Goal: Task Accomplishment & Management: Manage account settings

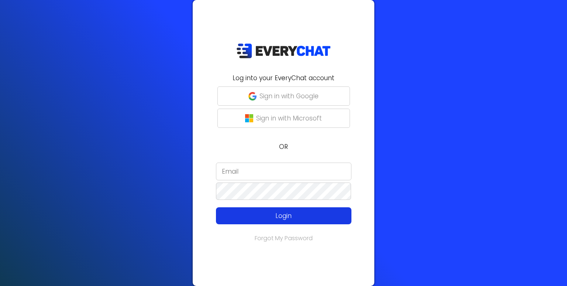
type input "[EMAIL_ADDRESS][DOMAIN_NAME]"
click at [261, 218] on p "Login" at bounding box center [283, 216] width 108 height 10
click at [257, 211] on p "Login" at bounding box center [283, 216] width 108 height 10
click at [237, 211] on p "Login" at bounding box center [283, 216] width 108 height 10
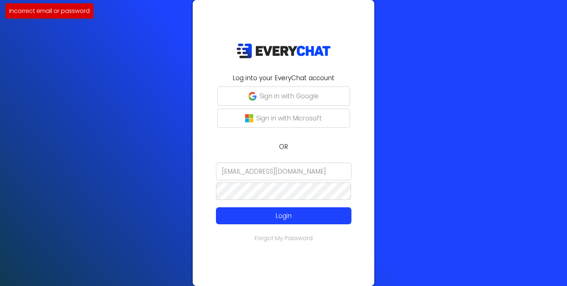
click at [290, 168] on input "[EMAIL_ADDRESS][DOMAIN_NAME]" at bounding box center [283, 171] width 135 height 18
type input "c"
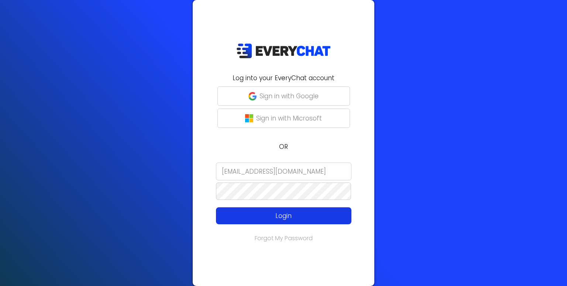
type input "bernadettecriste26@gmail.com"
click at [290, 216] on p "Login" at bounding box center [283, 216] width 108 height 10
